Goal: Find specific fact: Find contact information

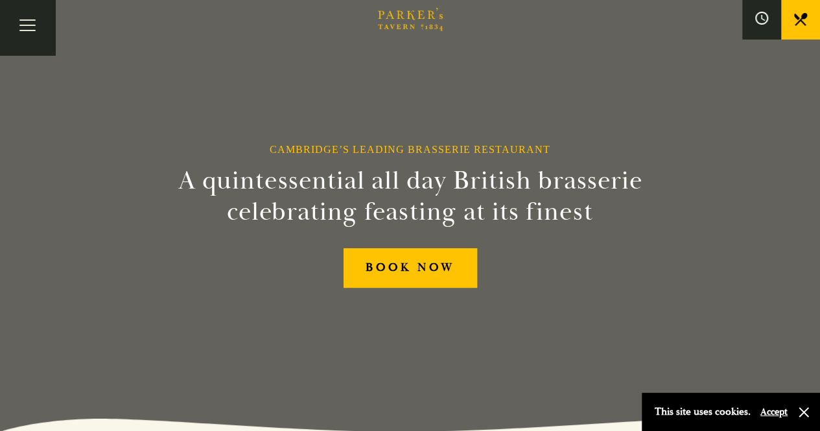
click at [698, 111] on div "Cambridge’s Leading Brasserie Restaurant A quintessential all day British brass…" at bounding box center [409, 215] width 777 height 431
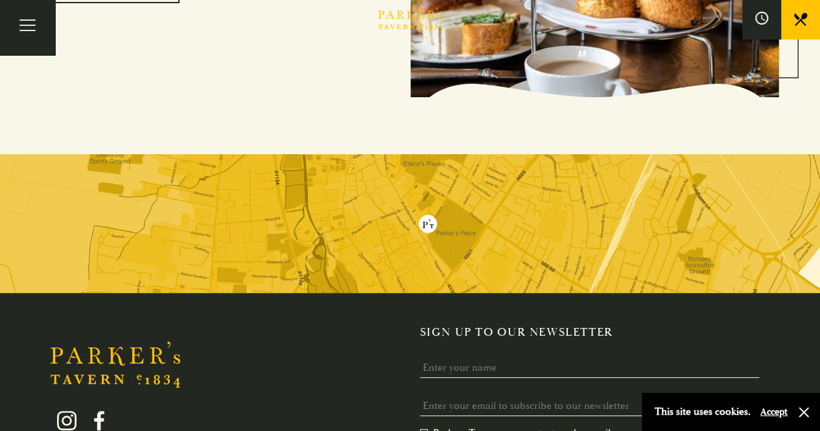
scroll to position [2389, 0]
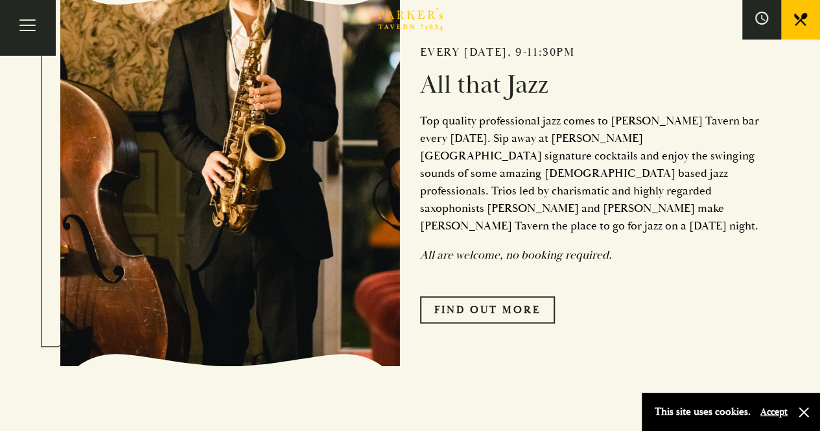
scroll to position [2584, 0]
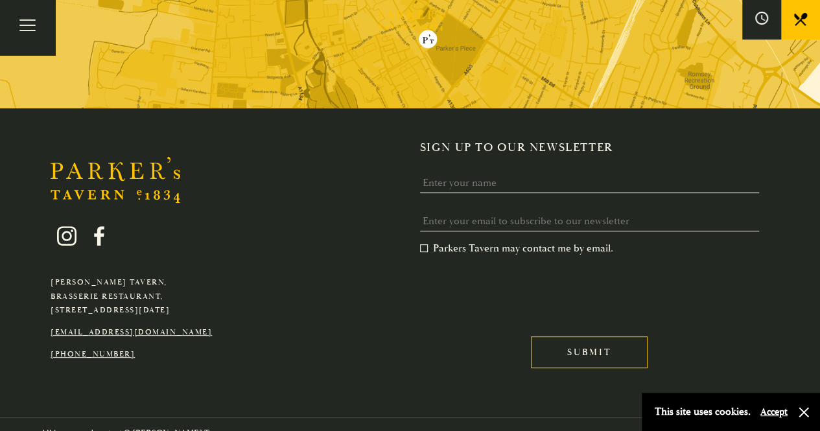
drag, startPoint x: 190, startPoint y: 291, endPoint x: 237, endPoint y: 292, distance: 47.3
click at [237, 292] on div "[PERSON_NAME][GEOGRAPHIC_DATA], [GEOGRAPHIC_DATA], [GEOGRAPHIC_DATA][DATE] [EMA…" at bounding box center [410, 263] width 820 height 244
copy p "CB2 [DATE]"
